Goal: Information Seeking & Learning: Learn about a topic

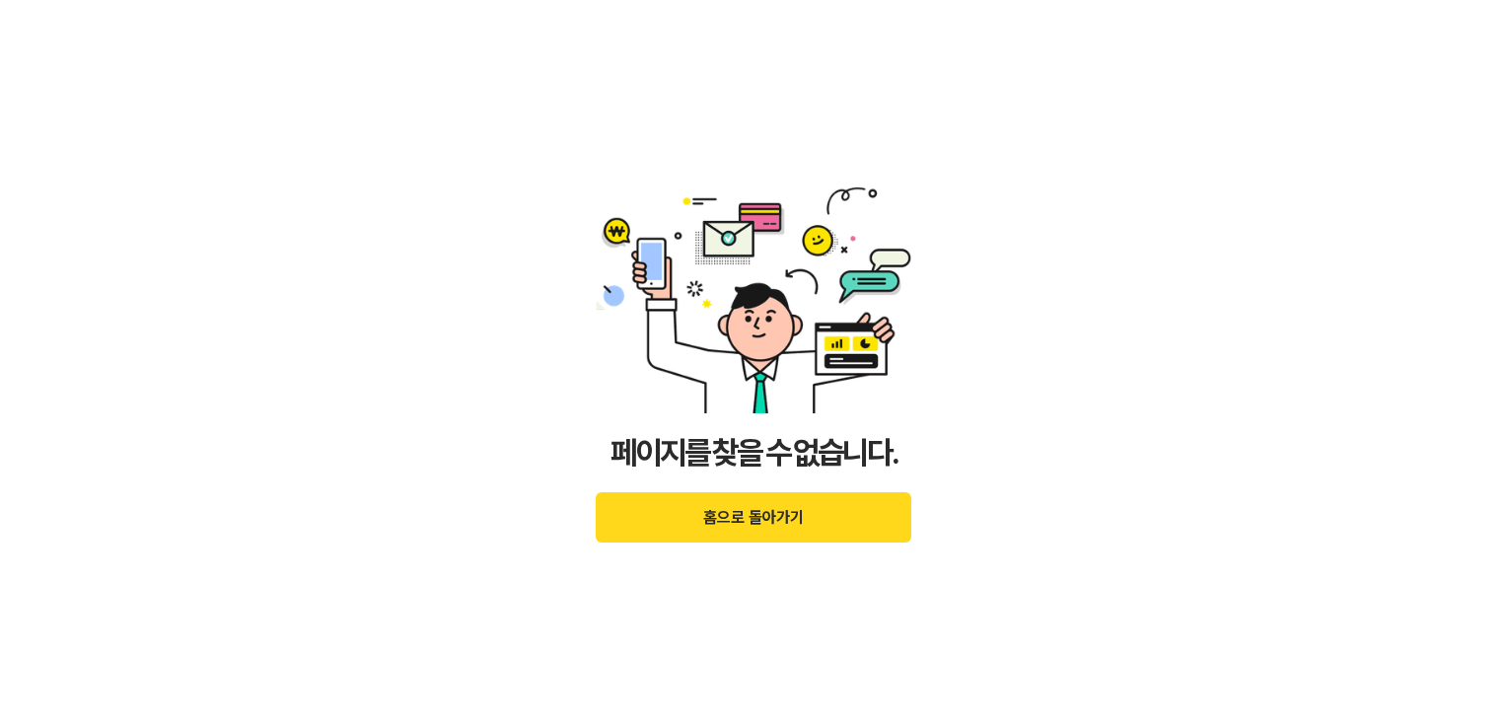
click at [777, 524] on button "홈으로 돌아가기" at bounding box center [754, 517] width 316 height 50
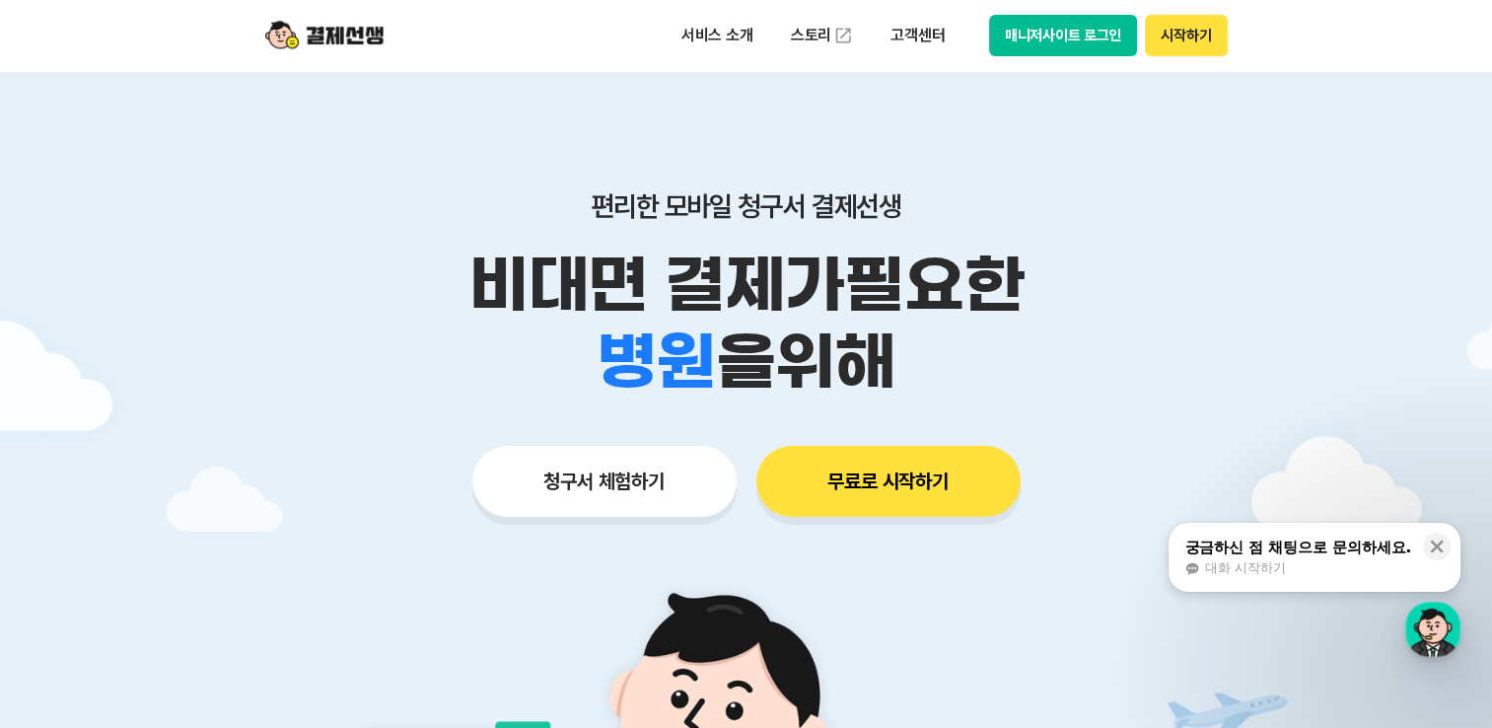
click at [1167, 36] on button "시작하기" at bounding box center [1186, 35] width 82 height 41
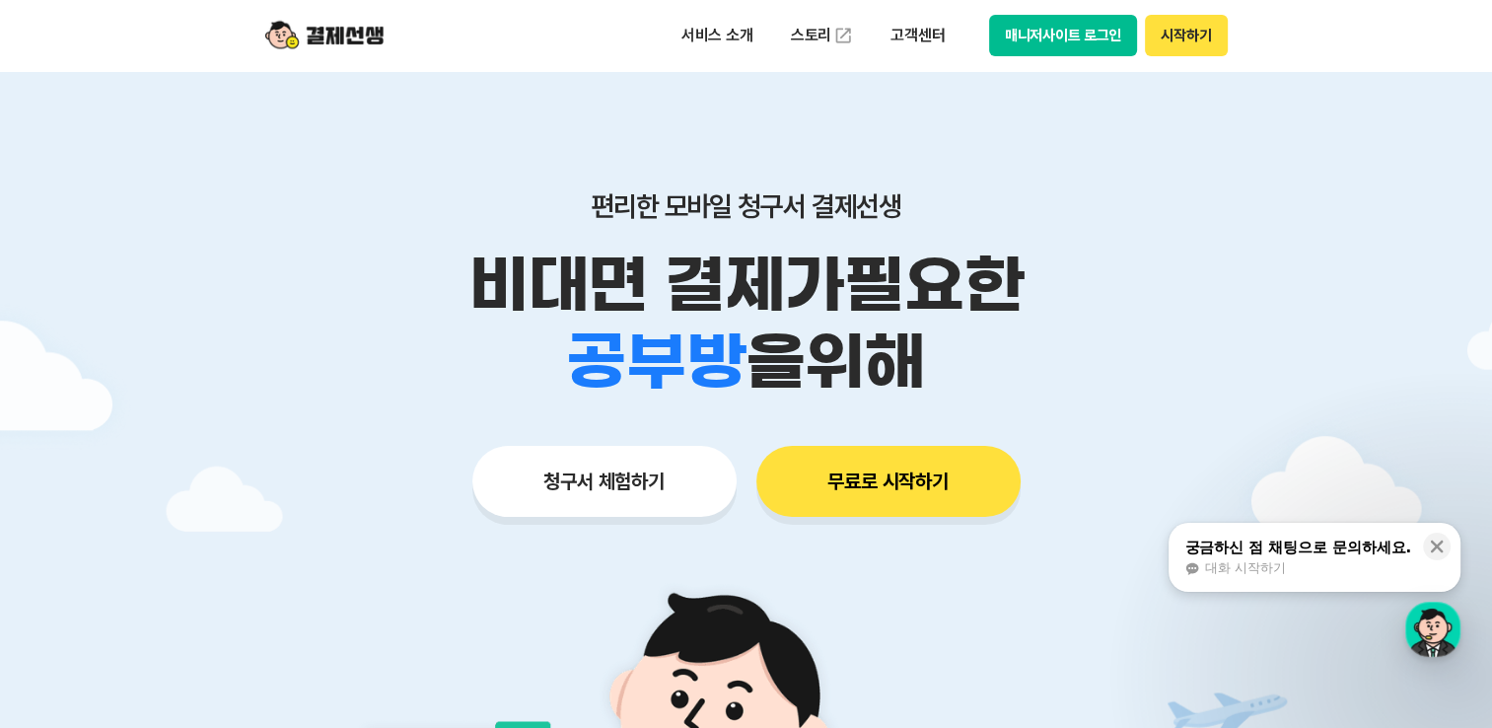
click at [1089, 37] on button "매니저사이트 로그인" at bounding box center [1063, 35] width 149 height 41
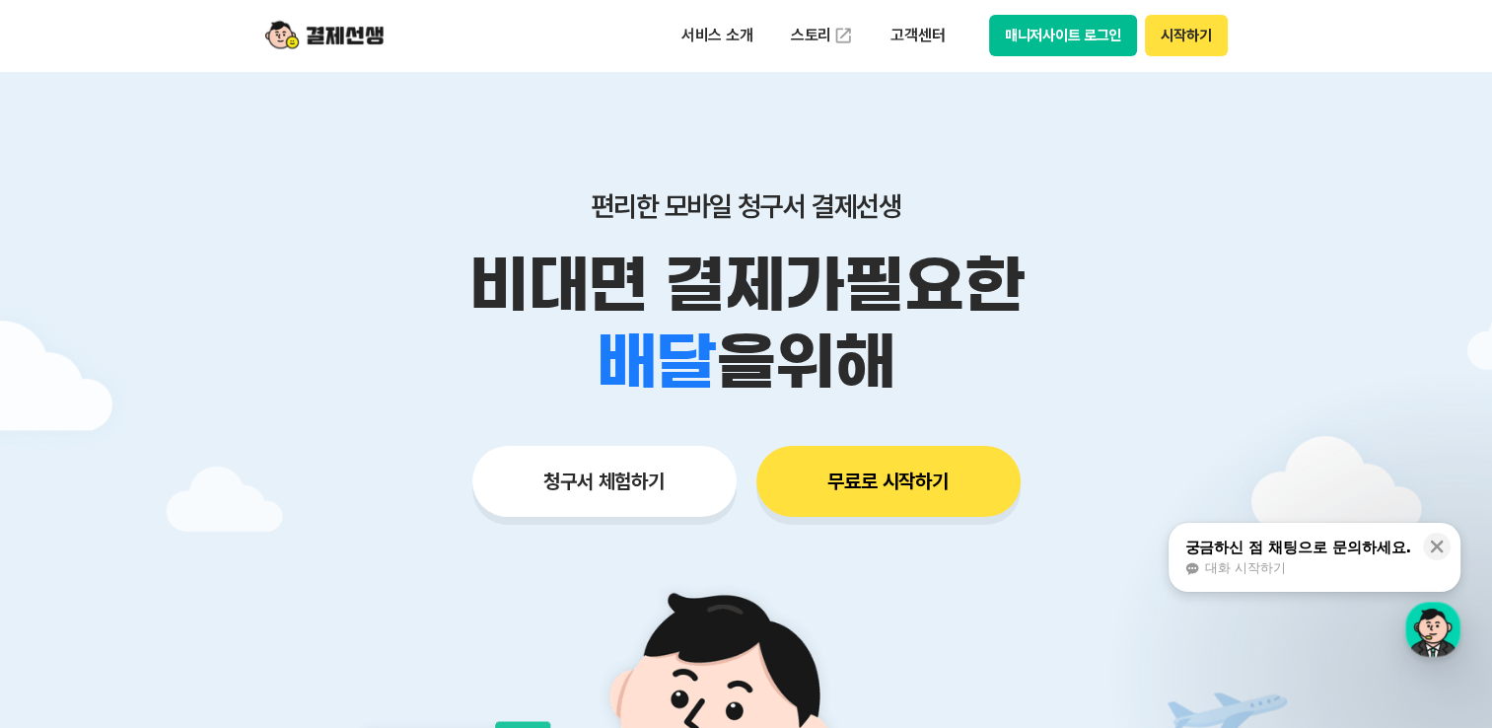
click at [1250, 553] on div "궁금하신 점 채팅으로 문의하세요." at bounding box center [1297, 547] width 227 height 20
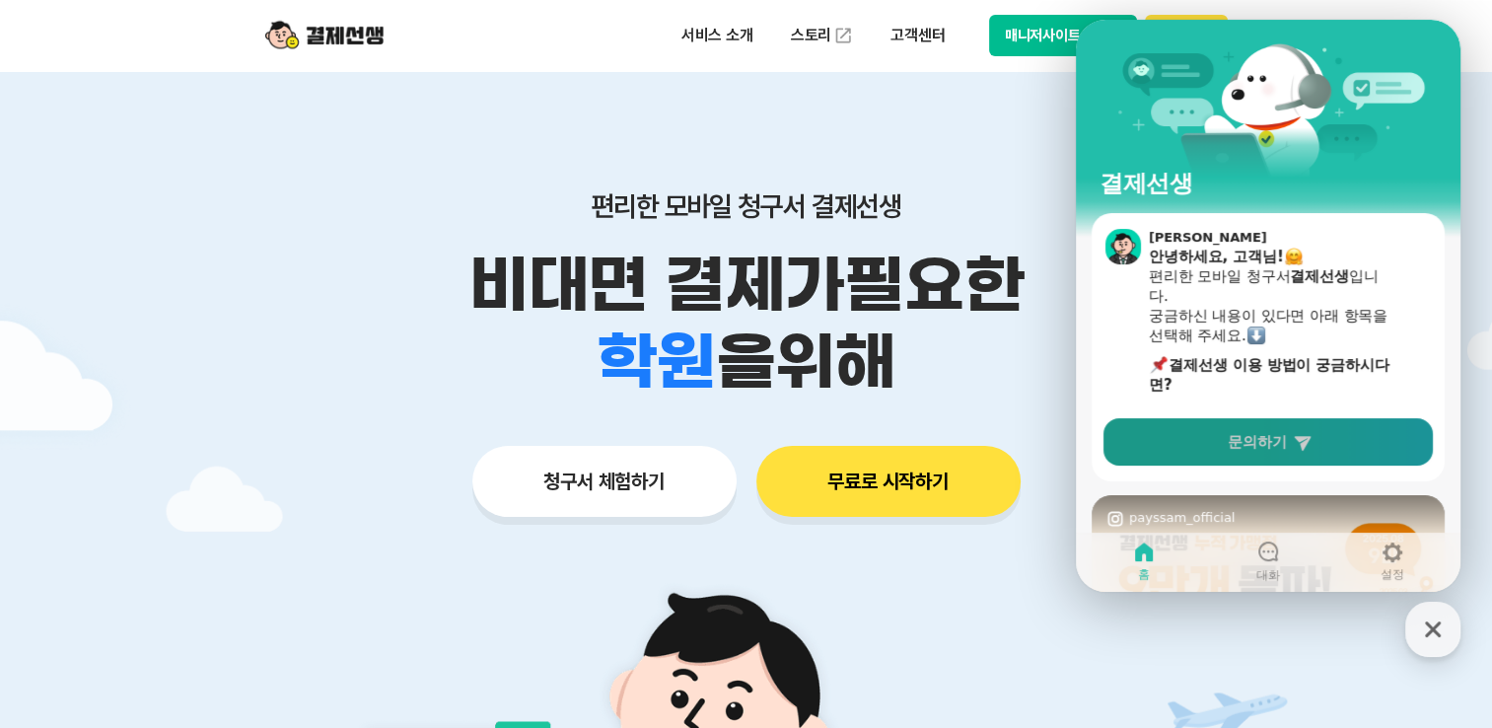
click at [1272, 454] on link "문의하기" at bounding box center [1267, 441] width 329 height 47
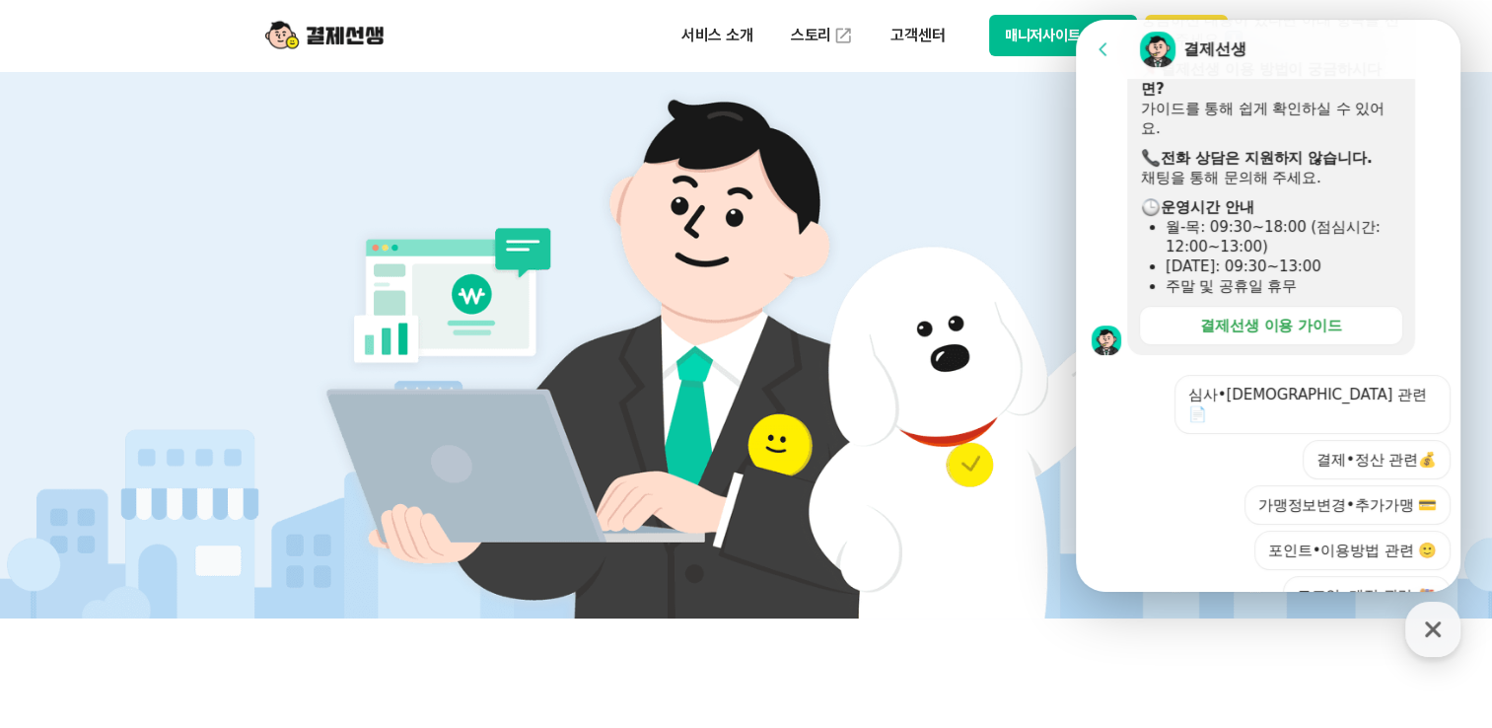
scroll to position [592, 0]
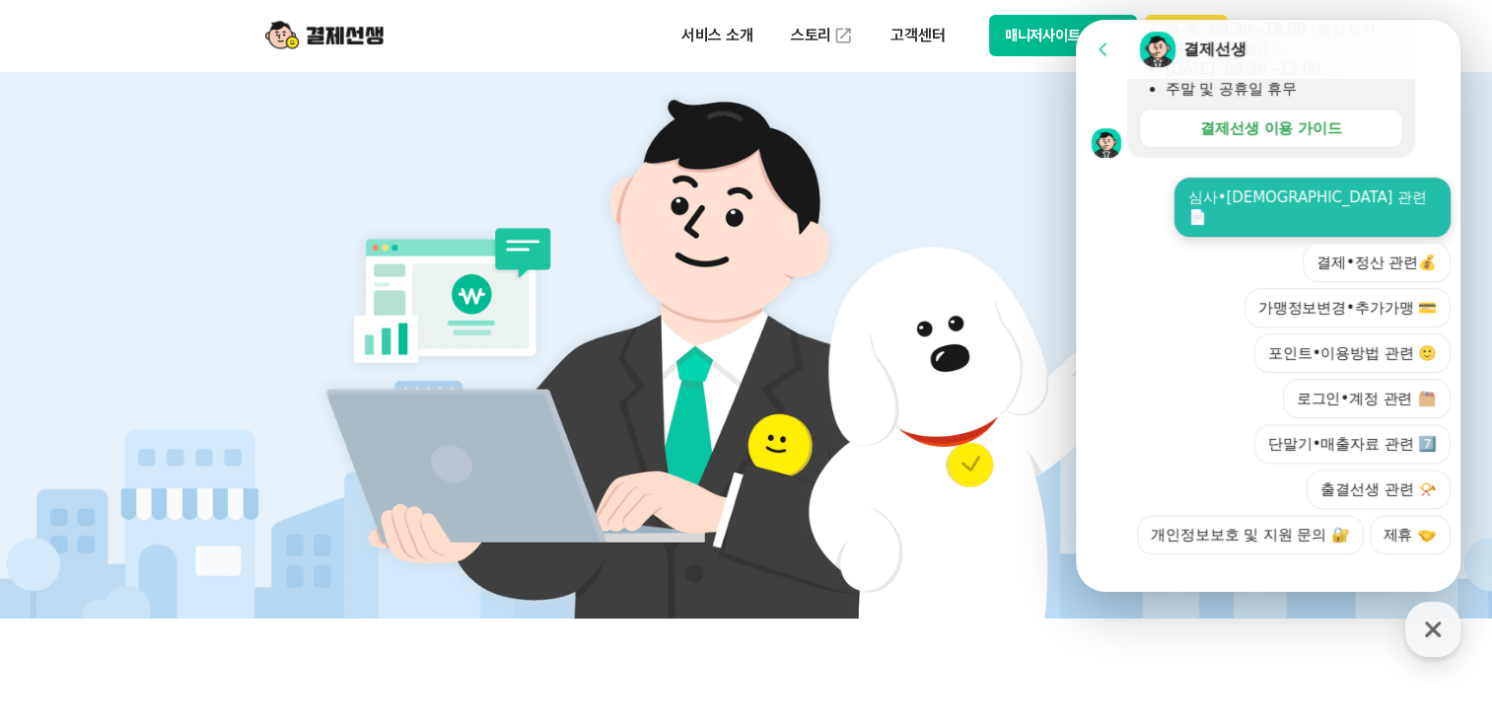
click at [1380, 199] on button "심사•[DEMOGRAPHIC_DATA] 관련 📄" at bounding box center [1312, 207] width 276 height 59
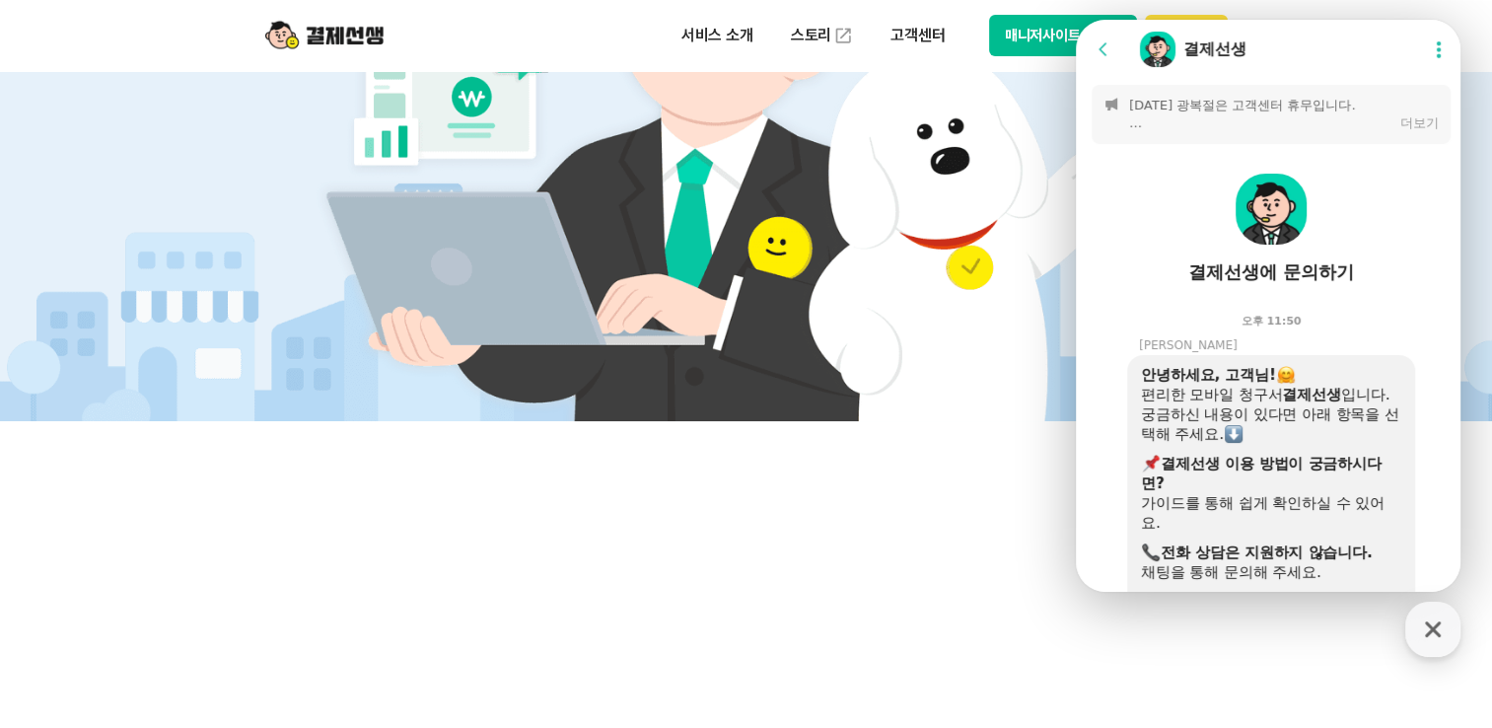
scroll to position [675, 0]
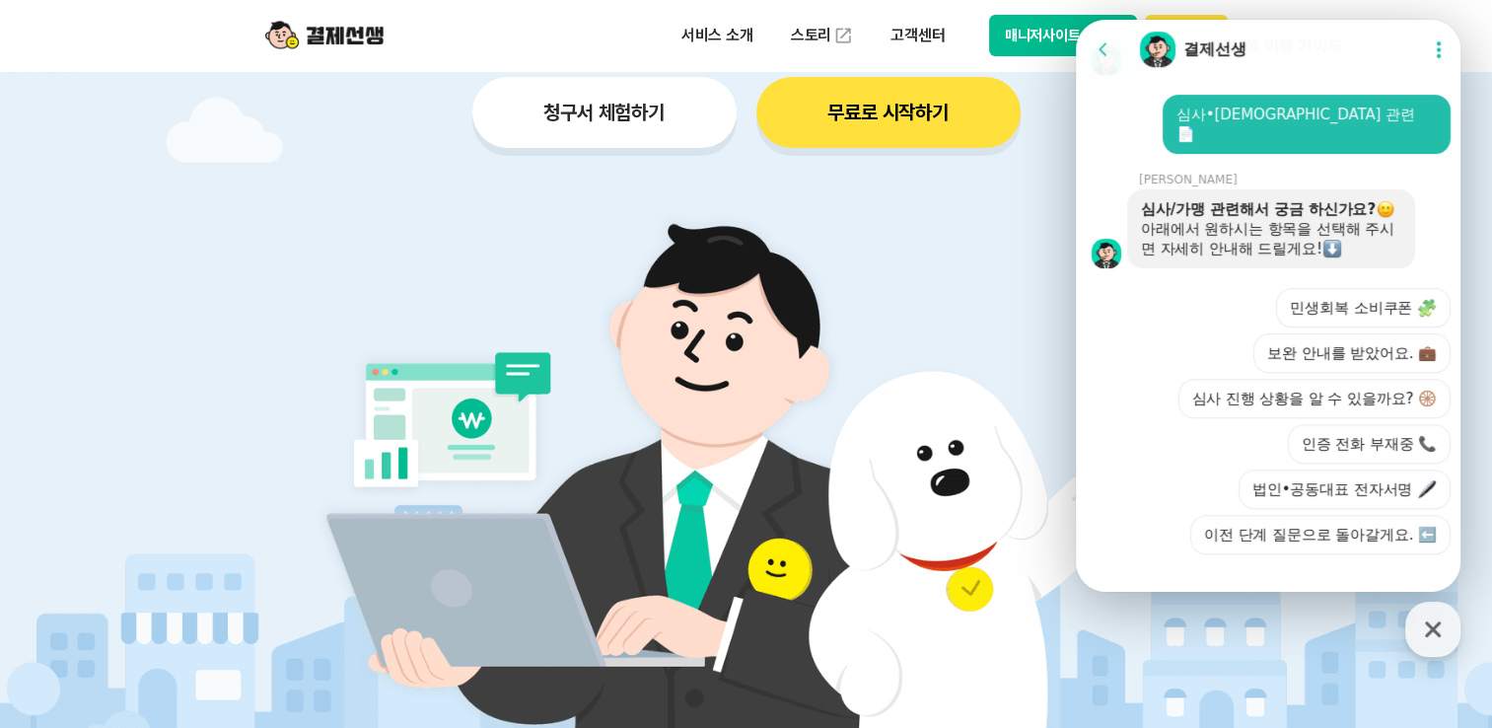
scroll to position [296, 0]
